Goal: Transaction & Acquisition: Purchase product/service

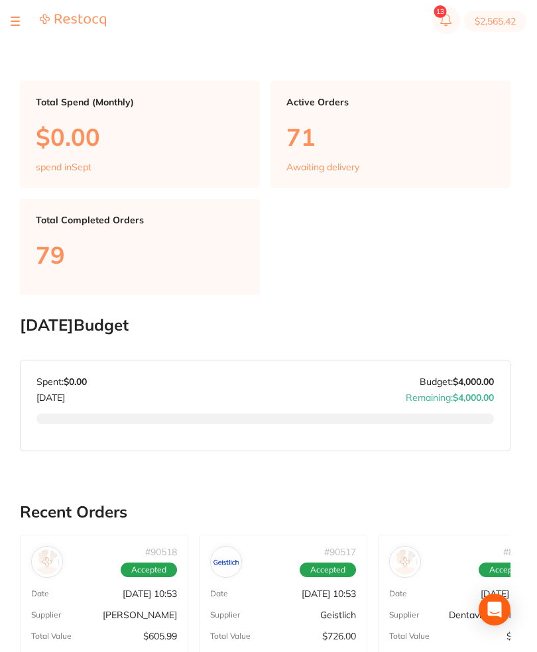
click at [494, 21] on button "$2,565.42" at bounding box center [495, 21] width 62 height 21
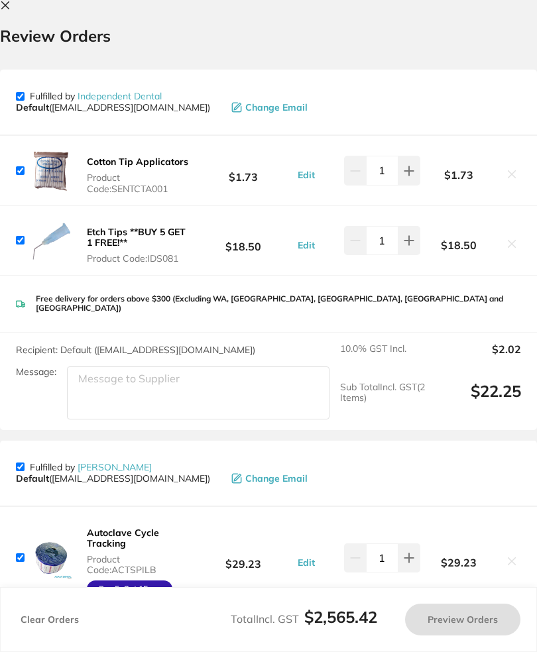
checkbox input "true"
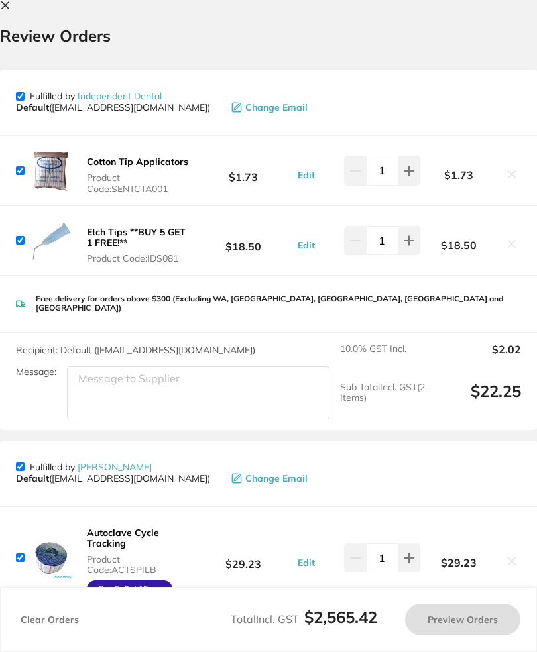
checkbox input "true"
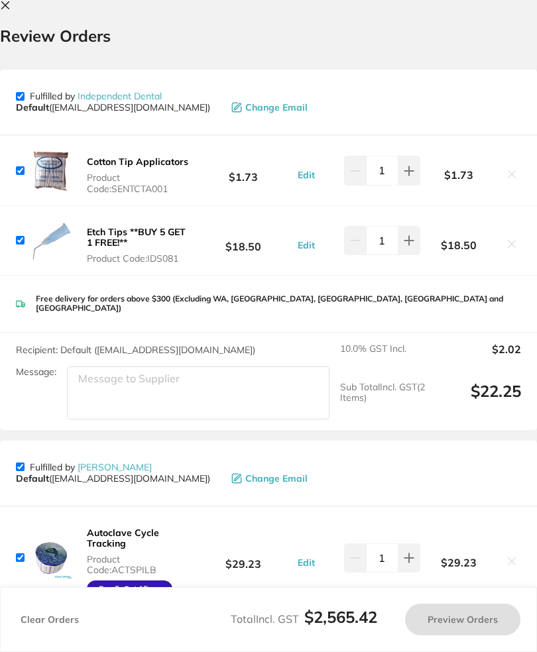
checkbox input "true"
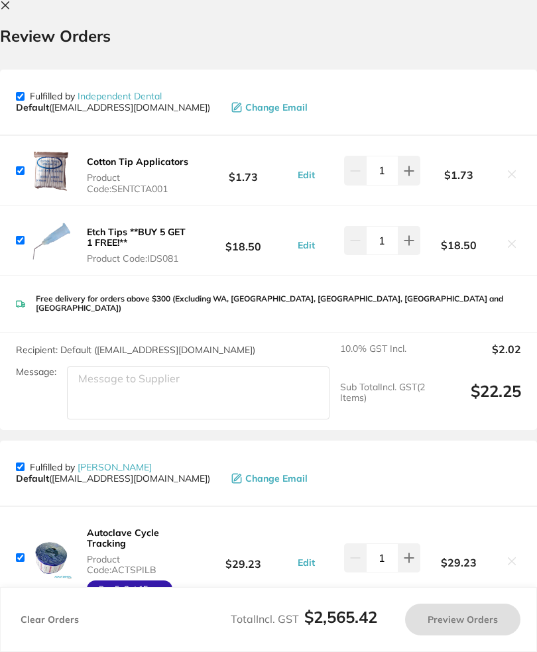
checkbox input "true"
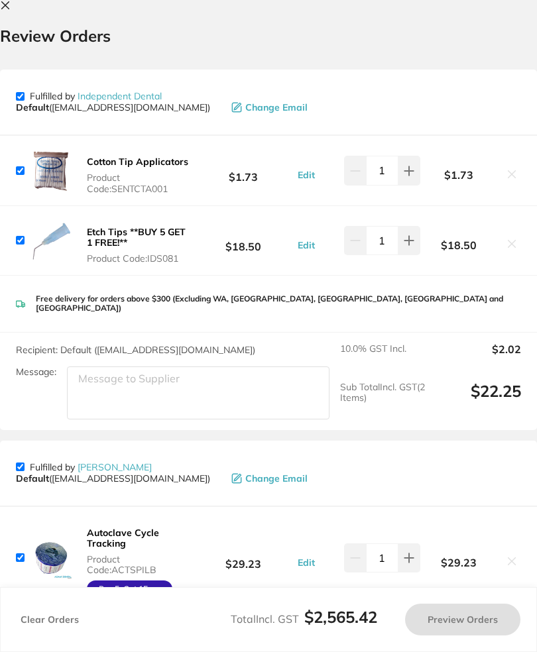
checkbox input "true"
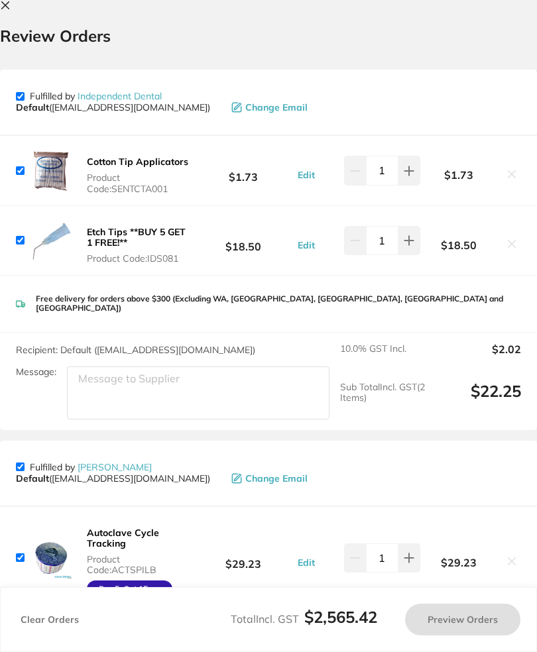
checkbox input "true"
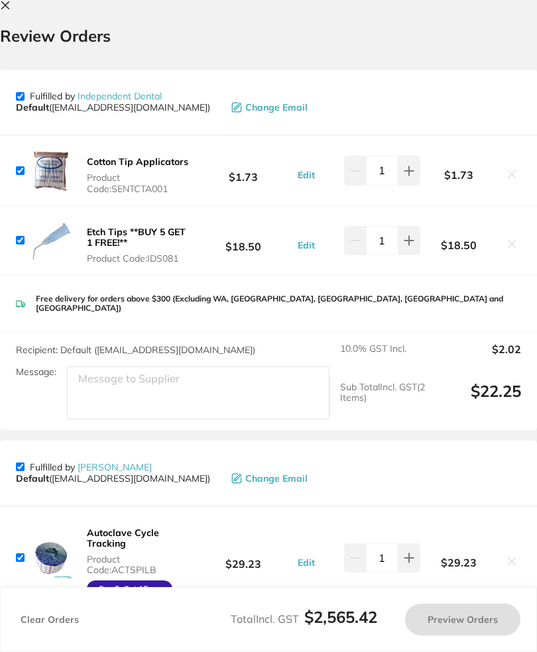
checkbox input "true"
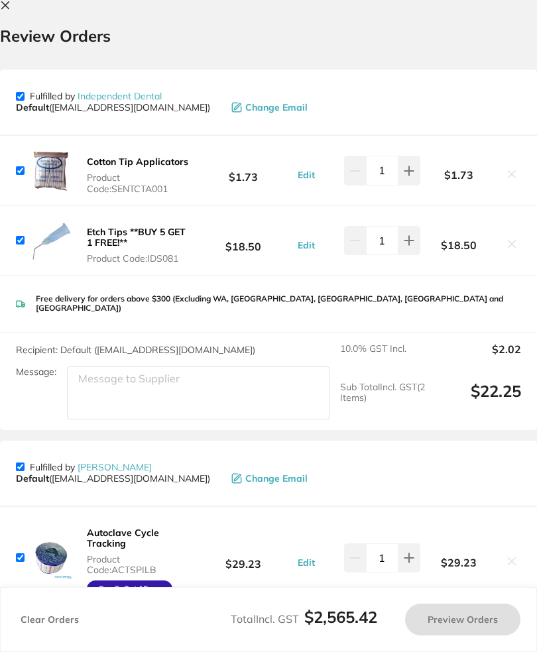
checkbox input "true"
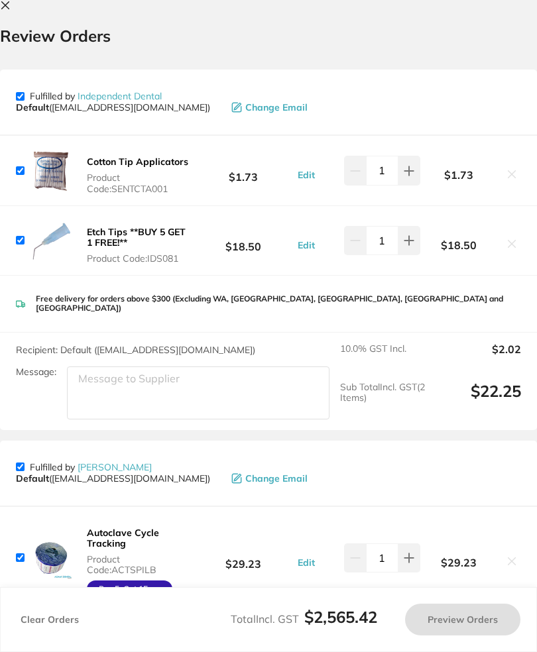
checkbox input "true"
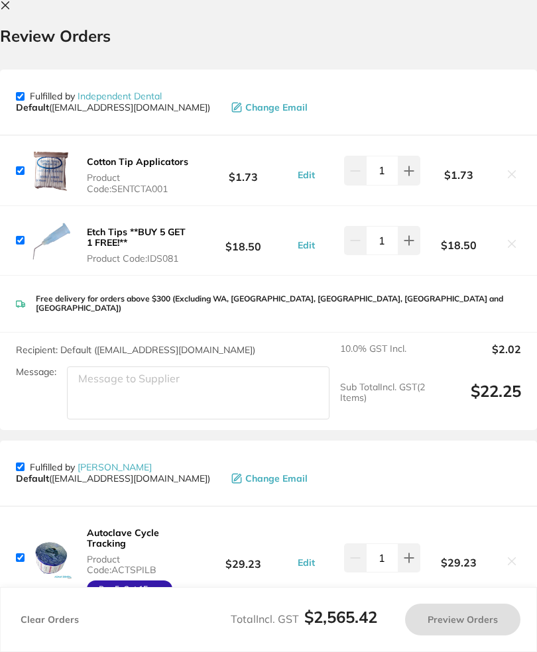
checkbox input "true"
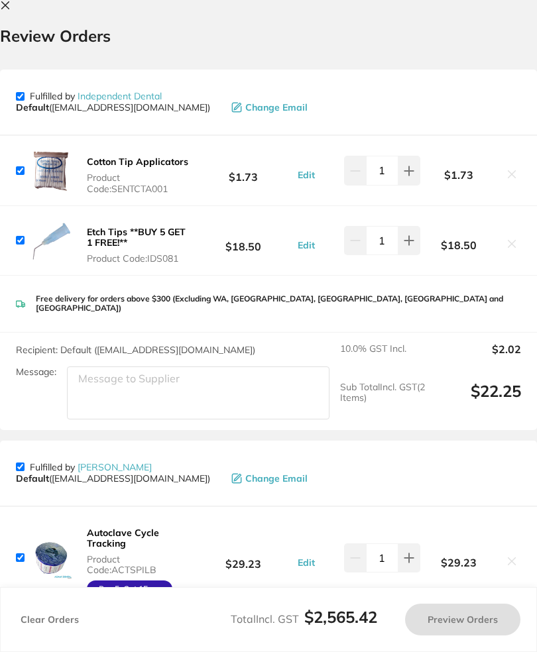
checkbox input "true"
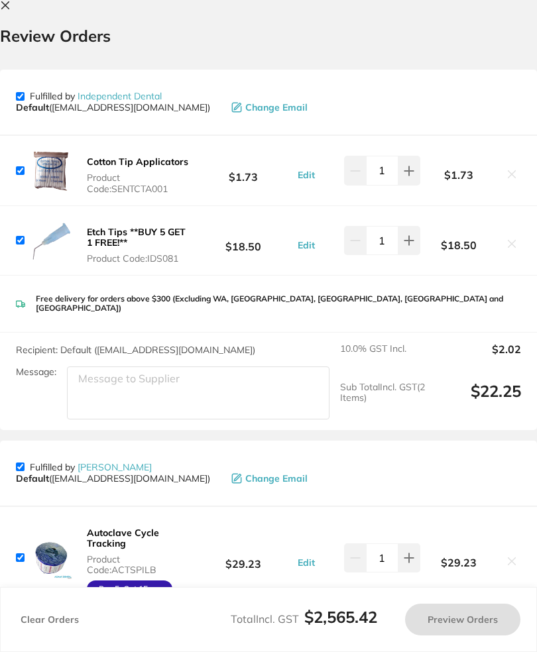
checkbox input "true"
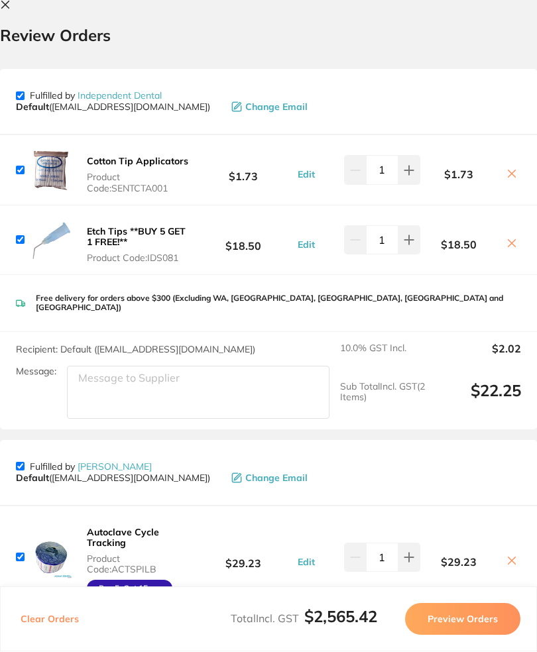
click at [419, 171] on button at bounding box center [409, 170] width 22 height 29
type input "2"
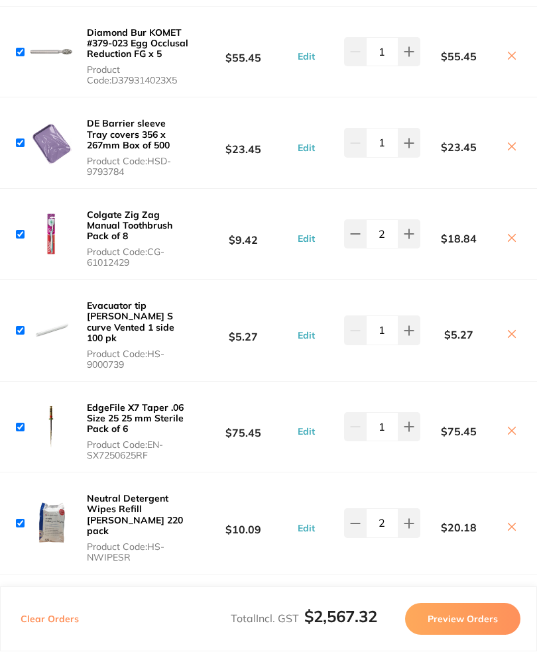
scroll to position [2578, 0]
click at [415, 316] on button at bounding box center [409, 330] width 22 height 29
type input "2"
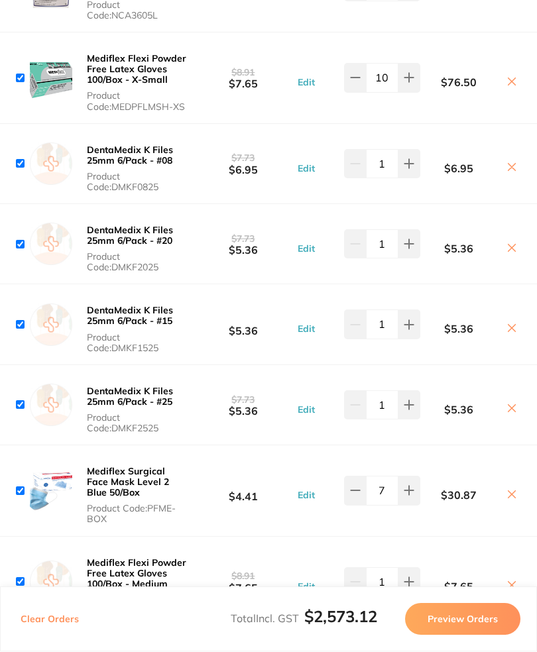
scroll to position [4810, 0]
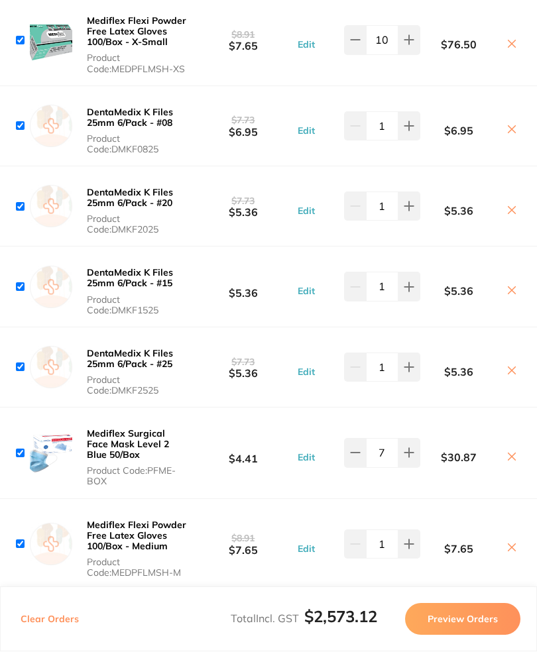
click at [416, 439] on button at bounding box center [409, 453] width 22 height 29
type input "9"
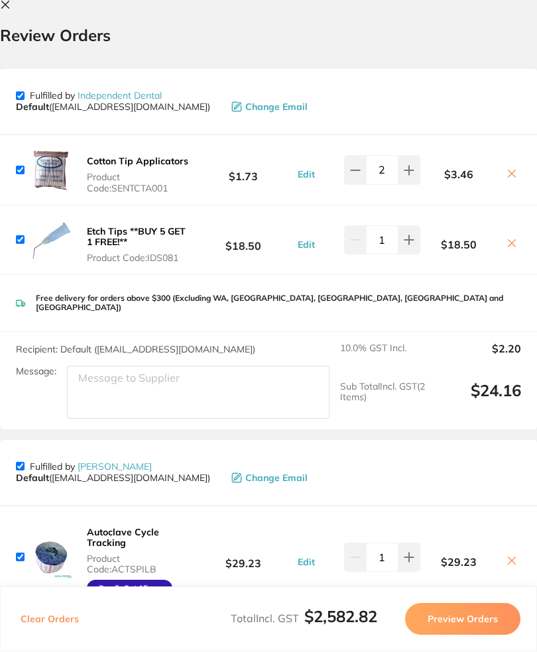
scroll to position [0, 0]
click at [23, 12] on div "Review Orders" at bounding box center [268, 23] width 537 height 46
click at [5, 11] on button at bounding box center [8, 6] width 16 height 13
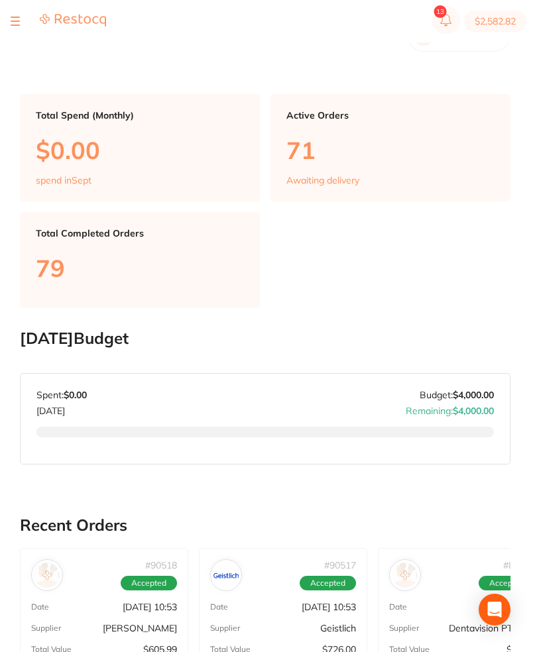
click at [11, 21] on button at bounding box center [15, 21] width 9 height 1
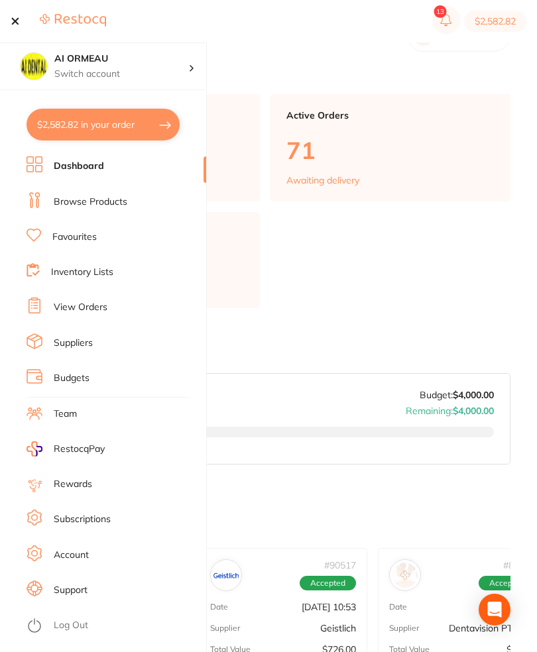
click at [126, 204] on link "Browse Products" at bounding box center [91, 202] width 74 height 13
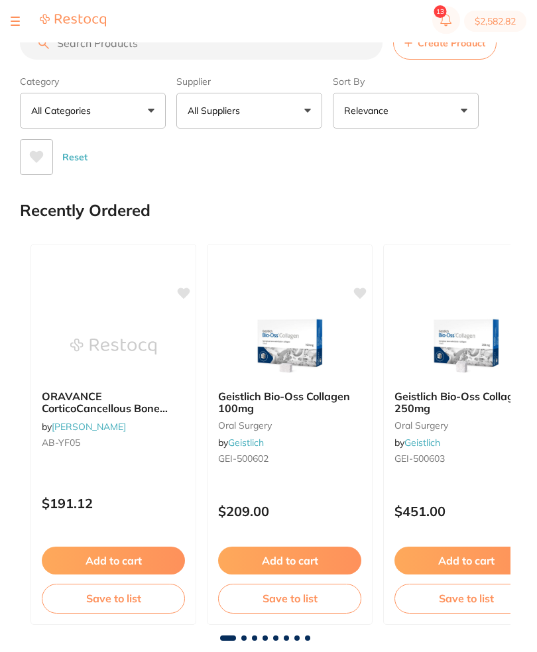
click at [312, 119] on button "All Suppliers" at bounding box center [249, 111] width 146 height 36
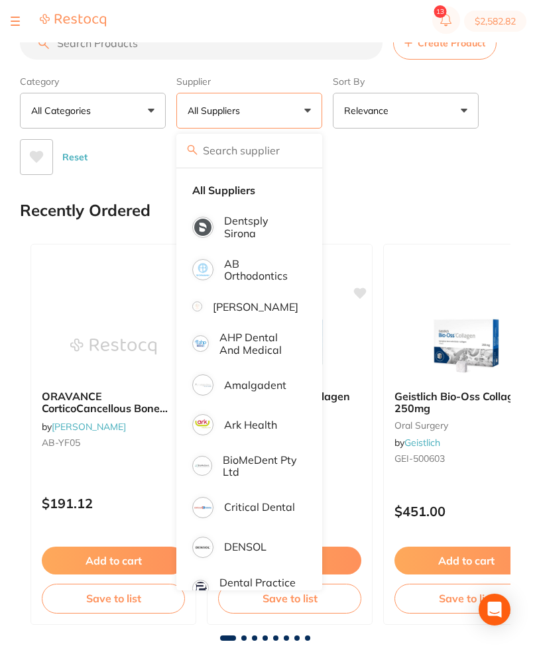
click at [263, 356] on p "AHP Dental and Medical" at bounding box center [258, 343] width 79 height 25
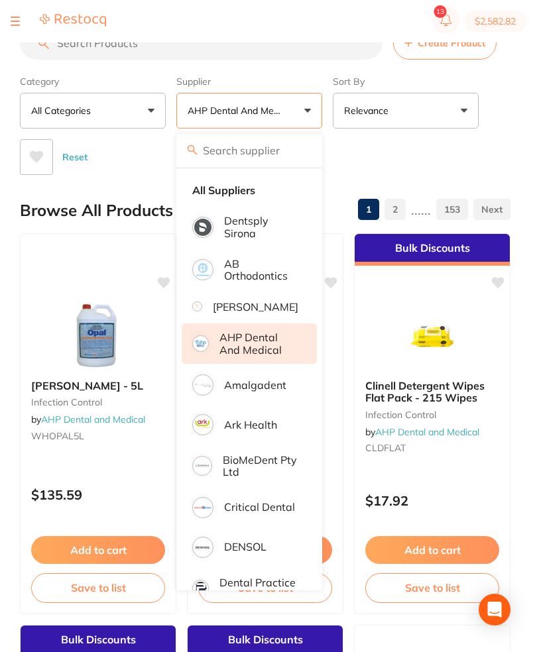
click at [237, 44] on input "search" at bounding box center [201, 43] width 363 height 33
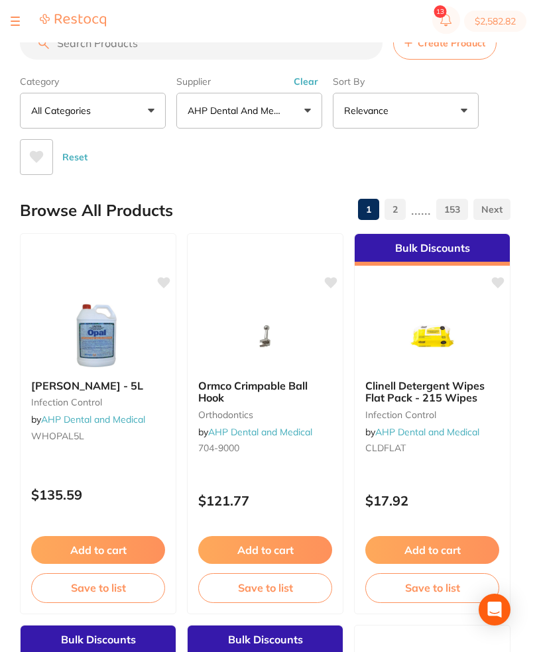
click at [236, 58] on input "search" at bounding box center [201, 43] width 363 height 33
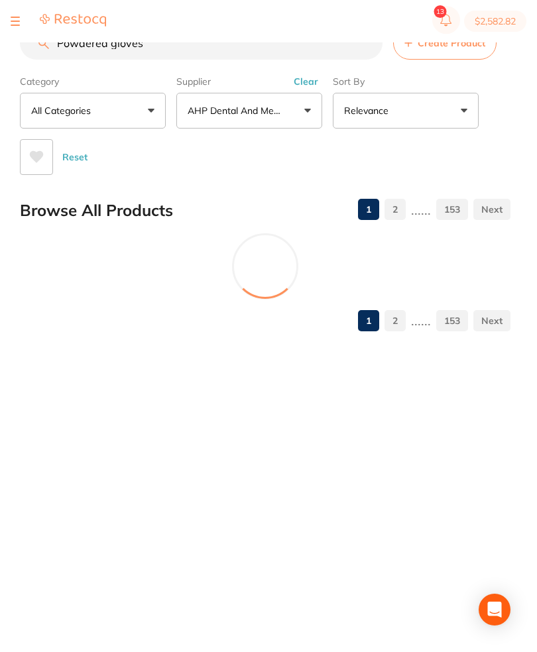
type input "Powdered gloves"
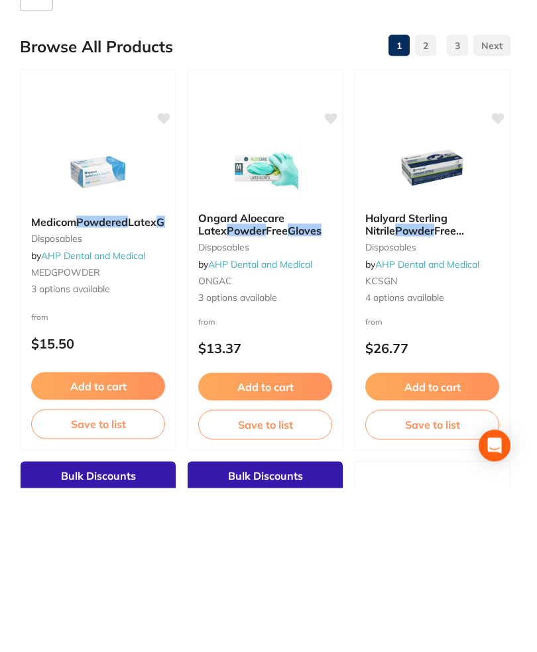
click at [119, 536] on button "Add to cart" at bounding box center [98, 550] width 134 height 28
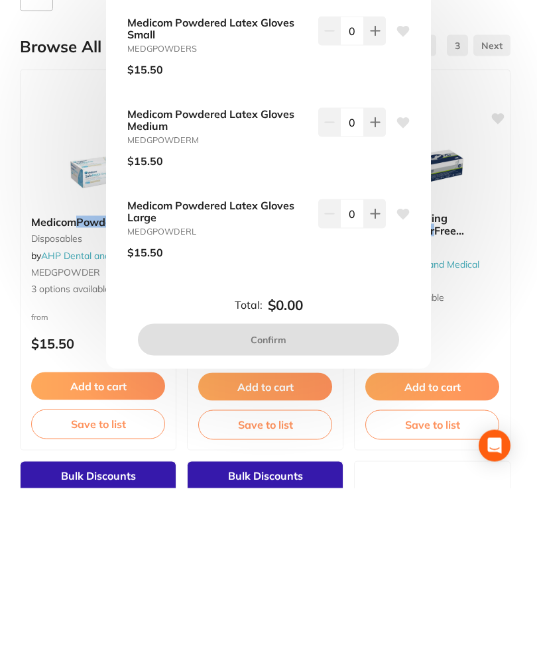
scroll to position [164, 0]
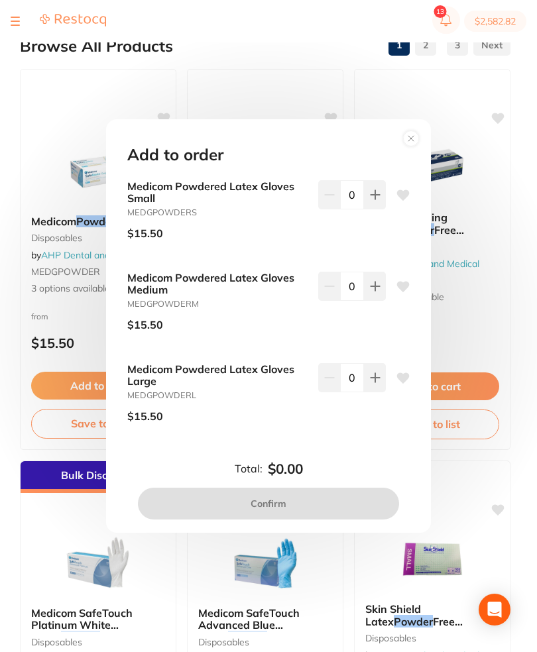
click at [370, 200] on icon at bounding box center [375, 195] width 11 height 11
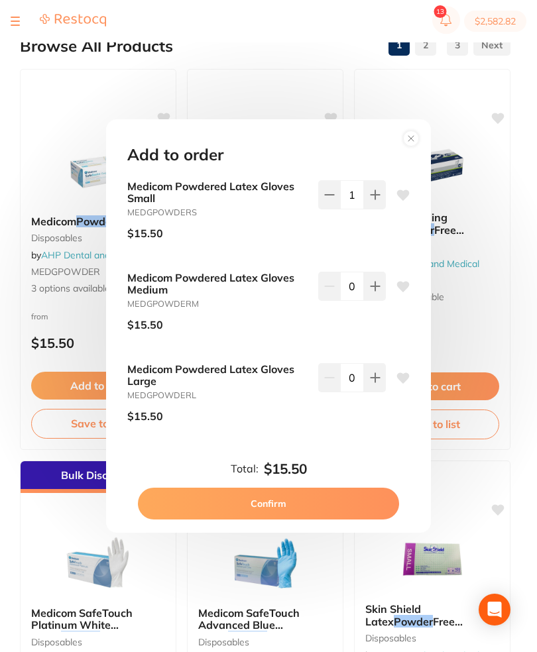
click at [371, 200] on icon at bounding box center [375, 195] width 11 height 11
type input "2"
click at [369, 301] on button at bounding box center [375, 286] width 22 height 29
click at [368, 301] on button at bounding box center [375, 286] width 22 height 29
type input "2"
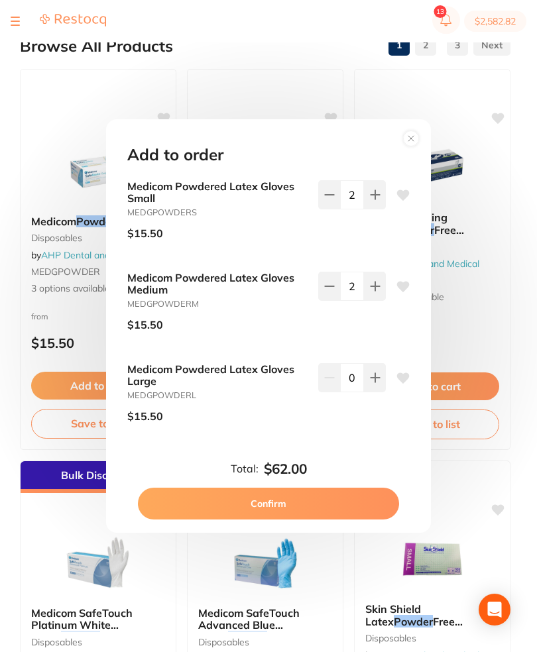
click at [338, 514] on button "Confirm" at bounding box center [268, 504] width 261 height 32
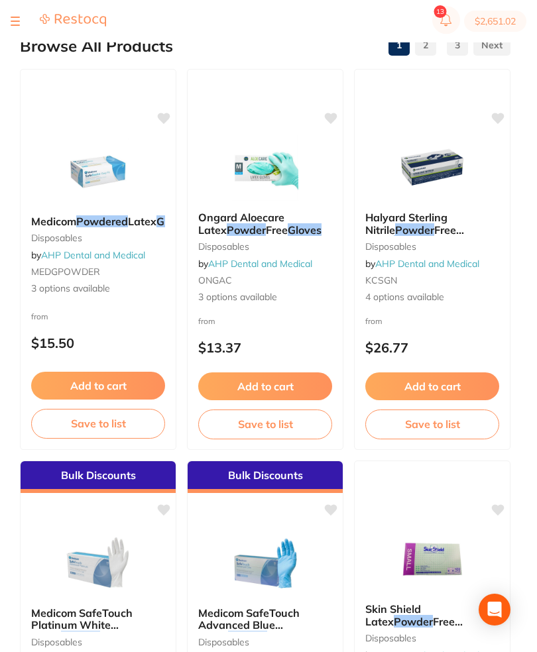
click at [129, 438] on button "Save to list" at bounding box center [98, 423] width 134 height 29
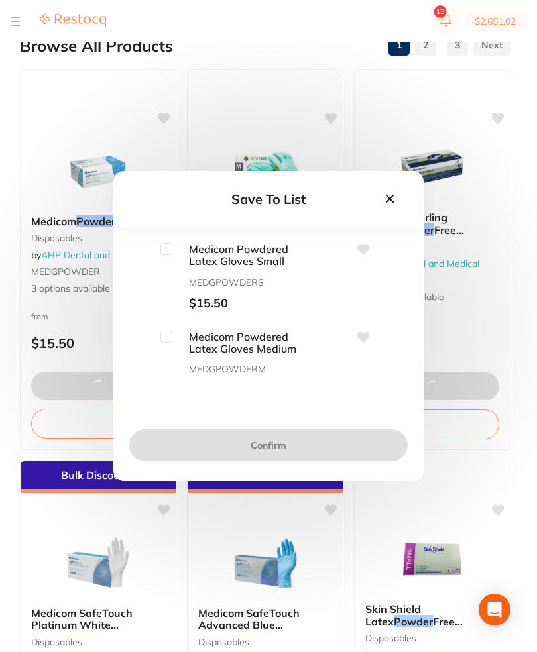
click at [364, 257] on button at bounding box center [363, 249] width 13 height 13
click at [168, 255] on input "checkbox" at bounding box center [166, 249] width 12 height 12
checkbox input "true"
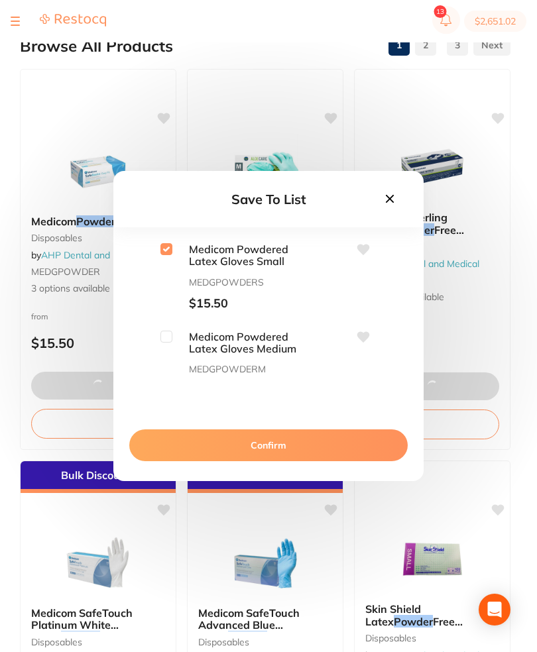
click at [161, 343] on input "checkbox" at bounding box center [166, 337] width 12 height 12
checkbox input "true"
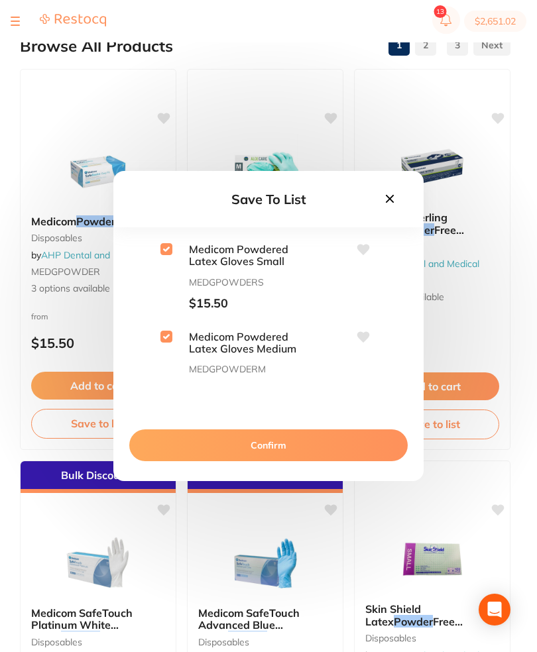
click at [314, 461] on button "Confirm" at bounding box center [268, 446] width 278 height 32
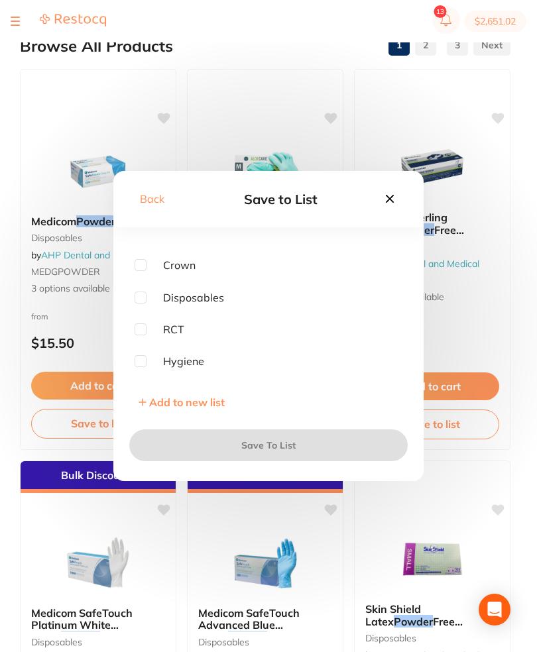
scroll to position [84, 0]
click at [146, 300] on input "checkbox" at bounding box center [141, 294] width 12 height 12
checkbox input "true"
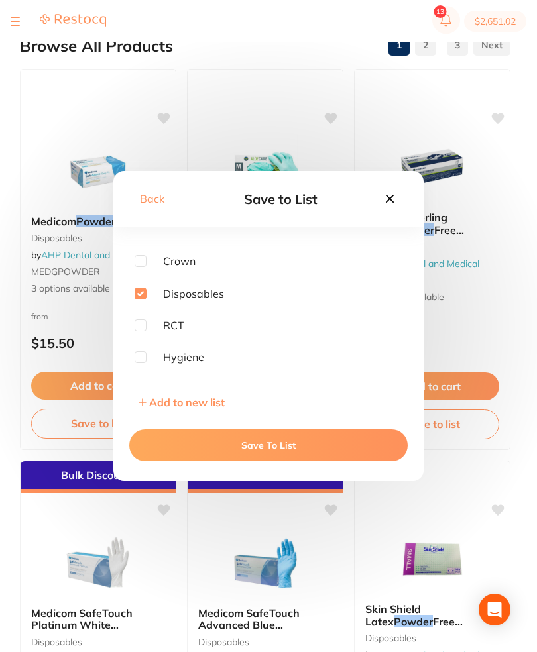
click at [254, 461] on button "Save To List" at bounding box center [268, 446] width 278 height 32
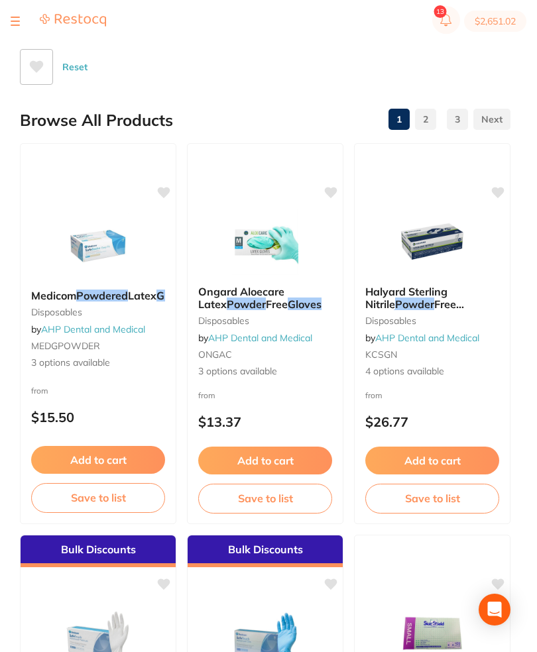
scroll to position [0, 0]
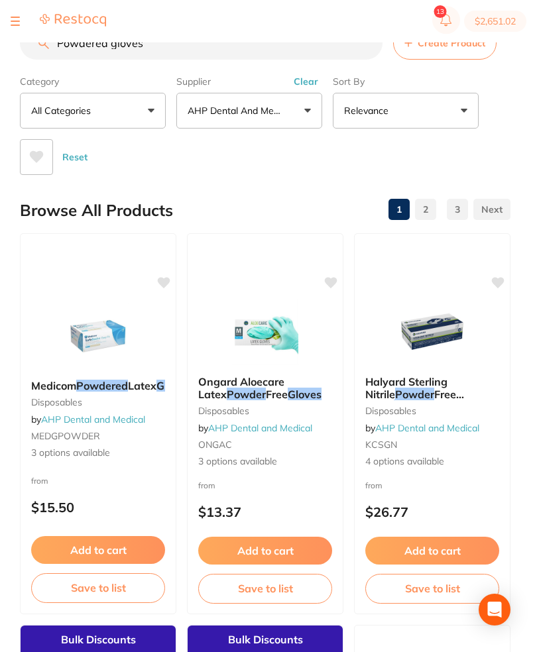
click at [506, 15] on button "$2,651.02" at bounding box center [495, 21] width 62 height 21
checkbox input "true"
